Goal: Communication & Community: Share content

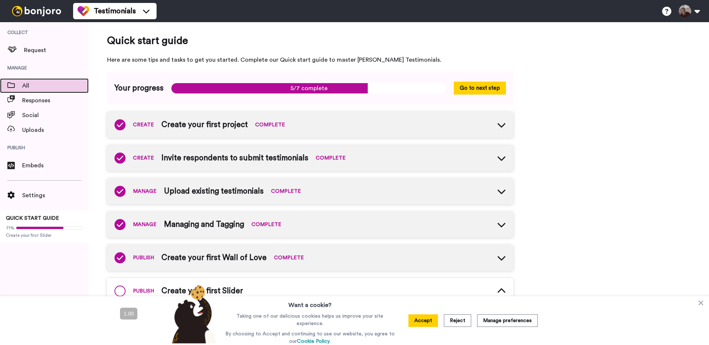
click at [33, 82] on span "All" at bounding box center [55, 85] width 66 height 9
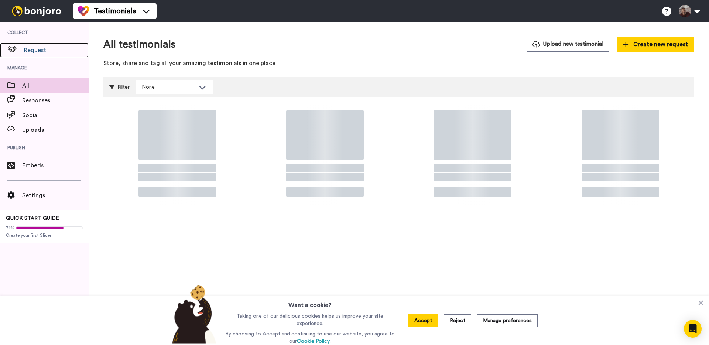
click at [28, 51] on span "Request" at bounding box center [56, 50] width 65 height 9
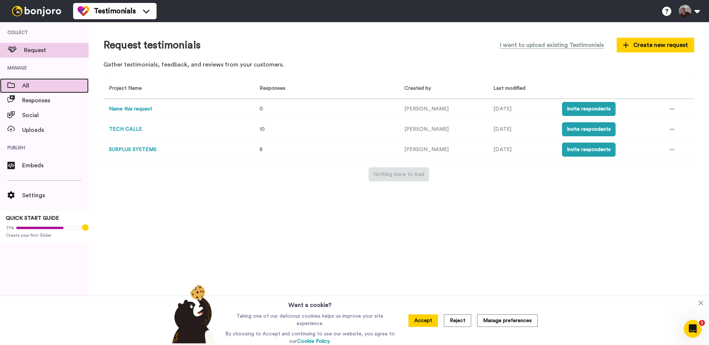
click at [29, 81] on span "All" at bounding box center [55, 85] width 66 height 9
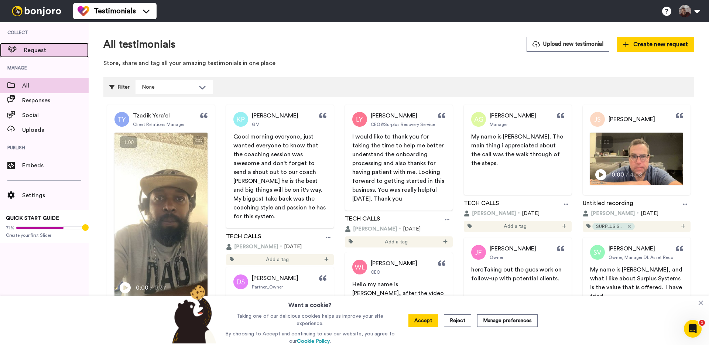
click at [42, 54] on span "Request" at bounding box center [56, 50] width 65 height 9
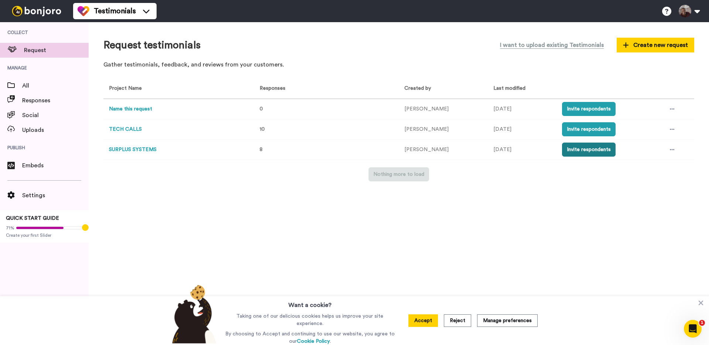
click at [600, 150] on button "Invite respondents" at bounding box center [589, 150] width 54 height 14
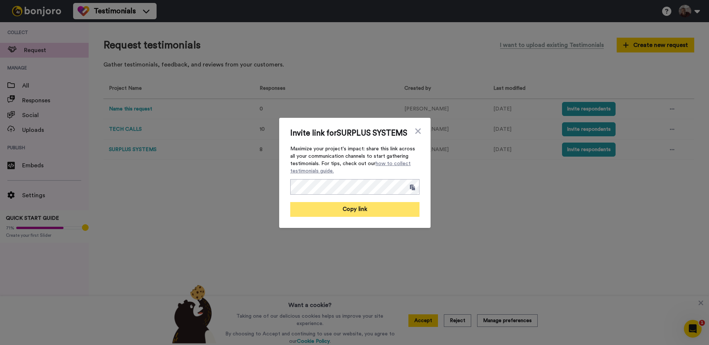
click at [412, 213] on button "Copy link" at bounding box center [354, 209] width 129 height 15
